Goal: Obtain resource: Download file/media

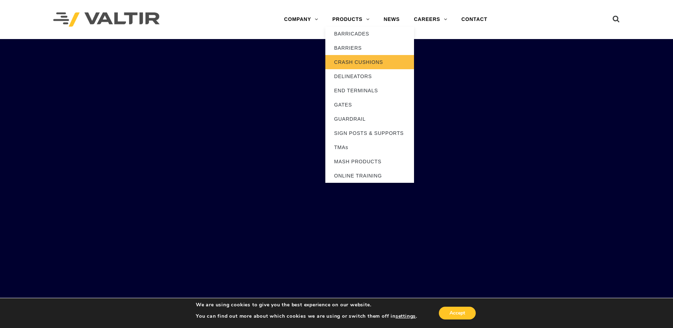
click at [349, 62] on link "CRASH CUSHIONS" at bounding box center [369, 62] width 89 height 14
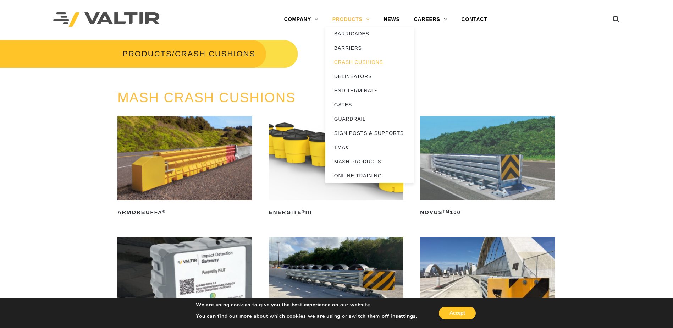
click at [357, 16] on link "PRODUCTS" at bounding box center [350, 19] width 51 height 14
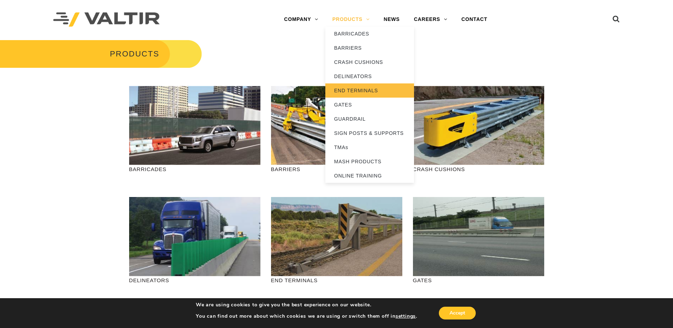
click at [346, 90] on link "END TERMINALS" at bounding box center [369, 90] width 89 height 14
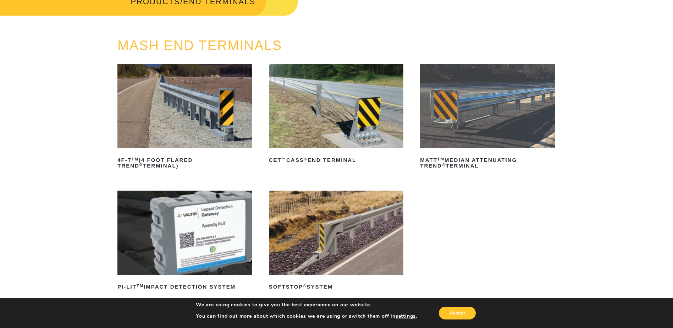
scroll to position [106, 0]
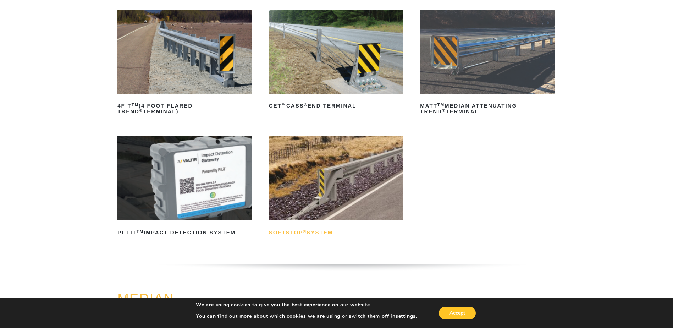
click at [310, 233] on h2 "SoftStop ® System" at bounding box center [336, 232] width 135 height 11
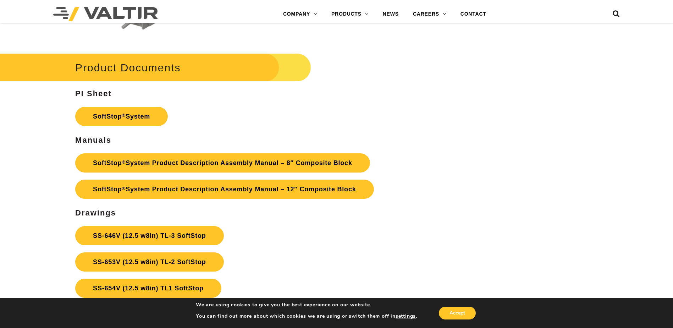
scroll to position [2482, 0]
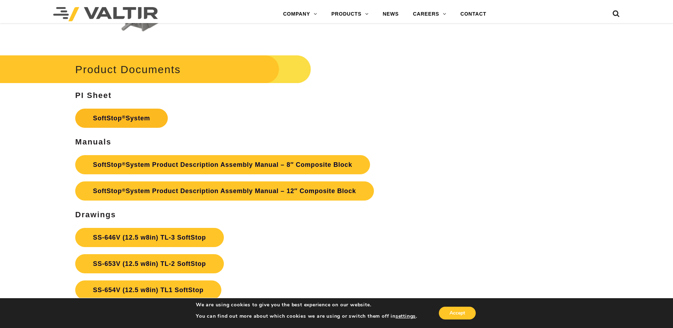
click at [111, 117] on link "SoftStop ® System" at bounding box center [121, 117] width 93 height 19
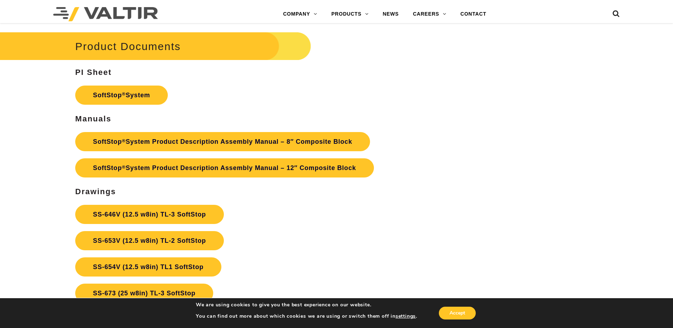
scroll to position [2517, 0]
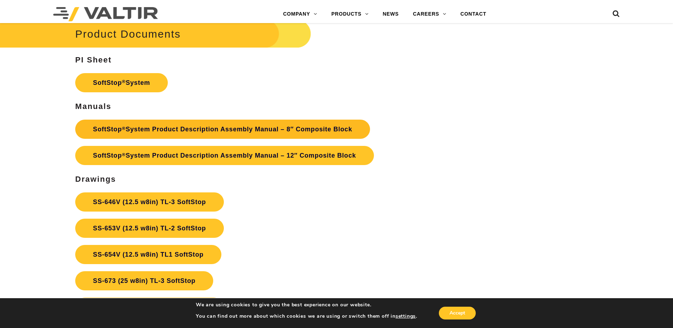
click at [219, 128] on link "SoftStop ® System Product Description Assembly Manual – 8″ Composite Block" at bounding box center [222, 128] width 295 height 19
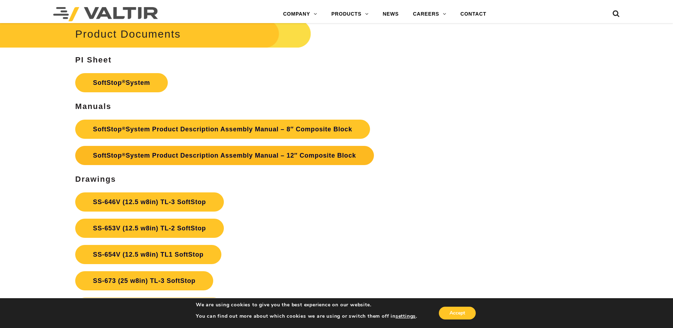
click at [124, 154] on sup "®" at bounding box center [124, 154] width 4 height 5
